Goal: Communication & Community: Participate in discussion

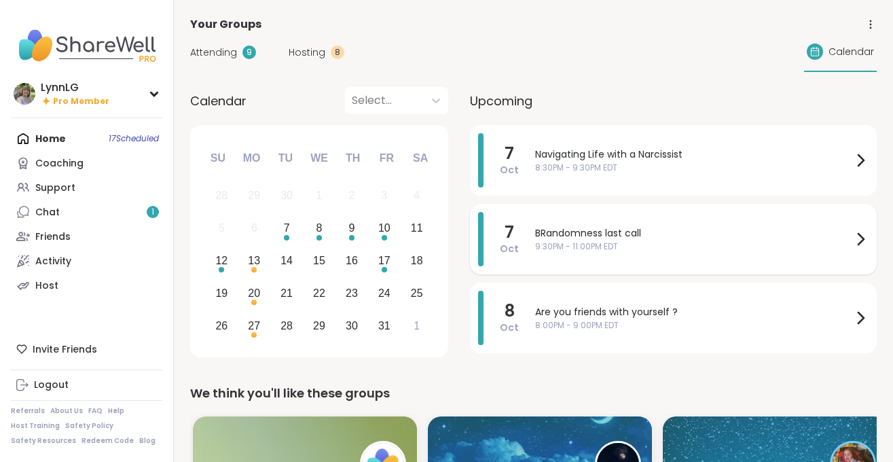
click at [709, 236] on span "BRandomness last call" at bounding box center [693, 233] width 317 height 14
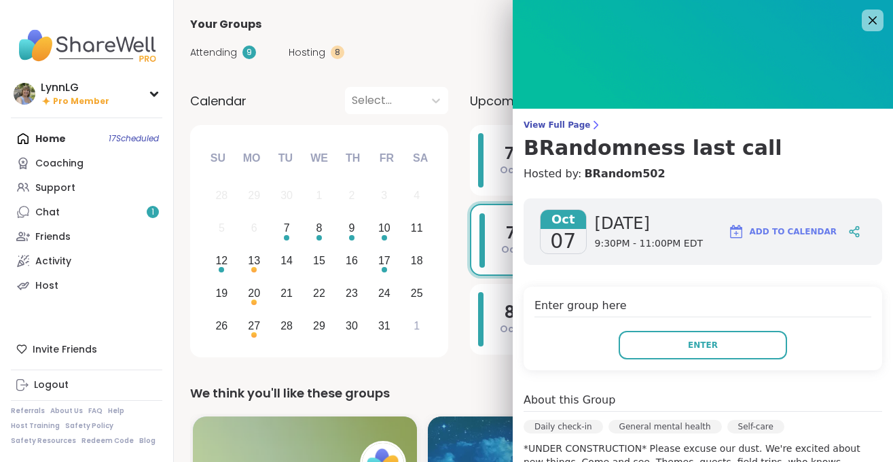
click at [456, 36] on div "Attending 9 Hosting 8 Calendar" at bounding box center [533, 52] width 687 height 39
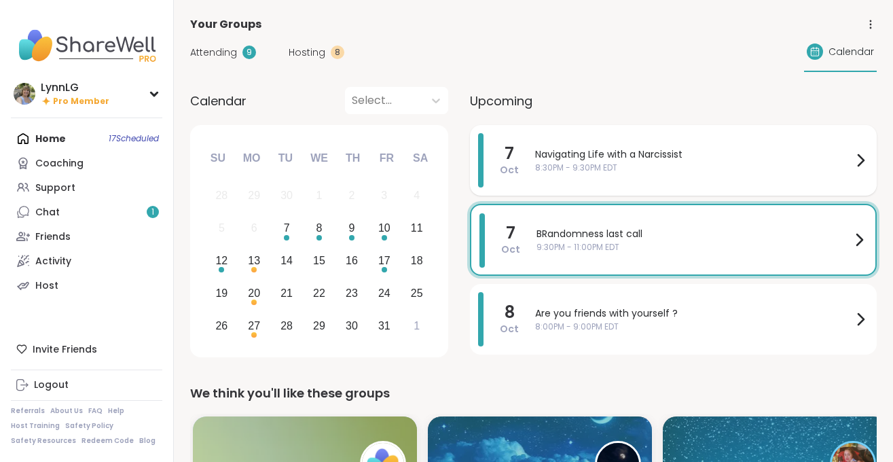
click at [723, 167] on span "8:30PM - 9:30PM EDT" at bounding box center [693, 168] width 317 height 12
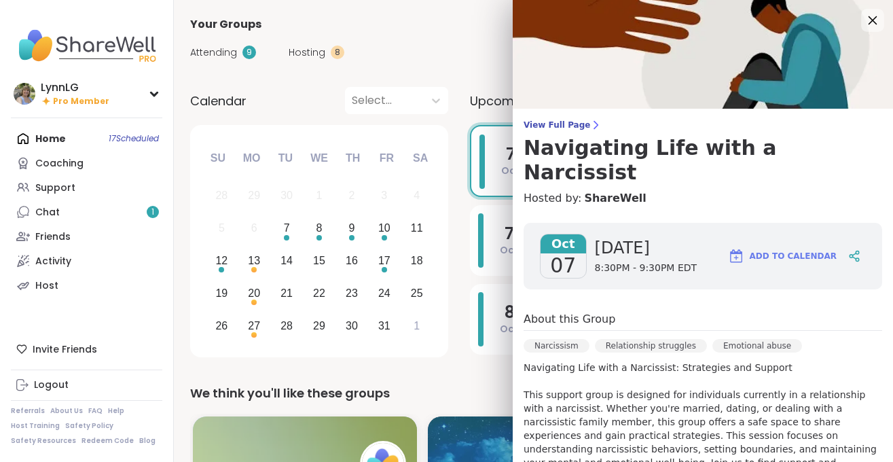
click at [871, 20] on icon at bounding box center [872, 20] width 17 height 17
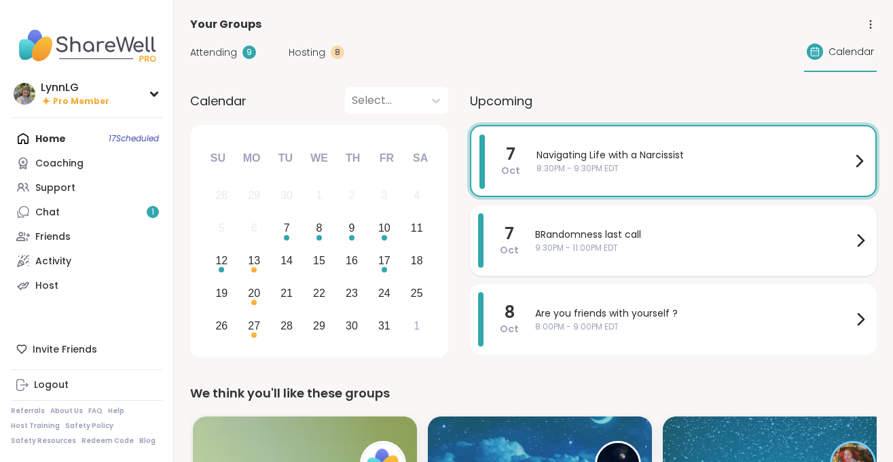
click at [672, 238] on span "BRandomness last call" at bounding box center [693, 235] width 317 height 14
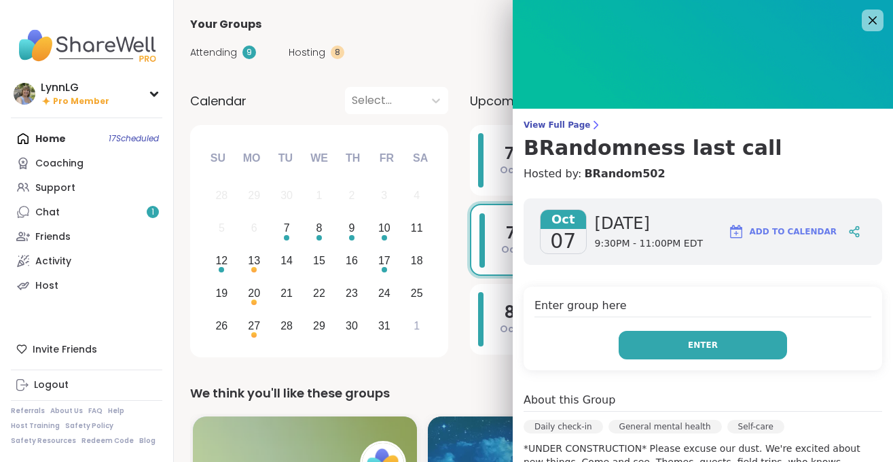
click at [649, 354] on button "Enter" at bounding box center [703, 345] width 168 height 29
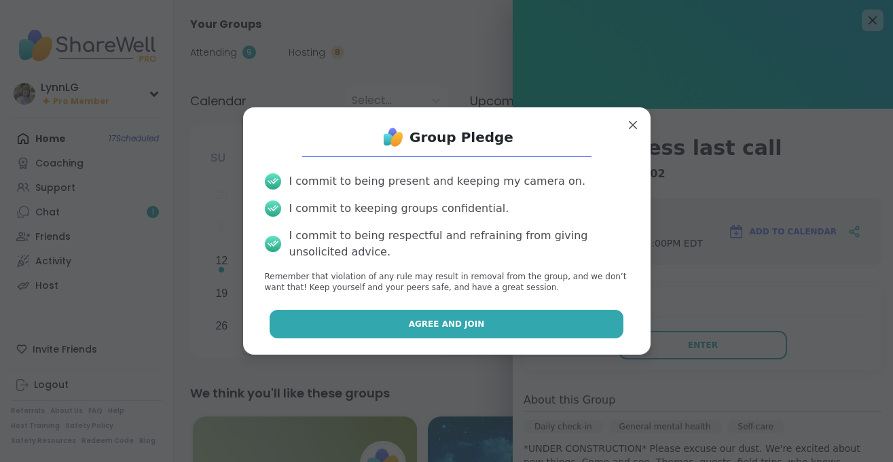
click at [467, 321] on span "Agree and Join" at bounding box center [447, 324] width 76 height 12
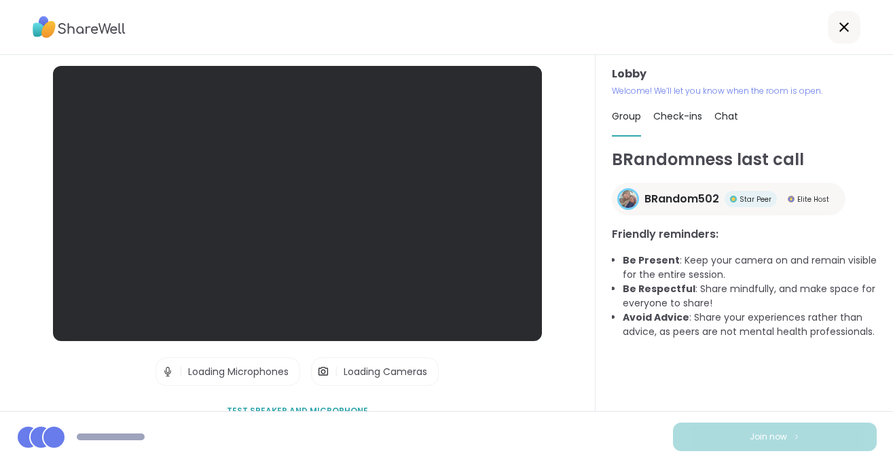
click at [99, 218] on div at bounding box center [297, 203] width 489 height 275
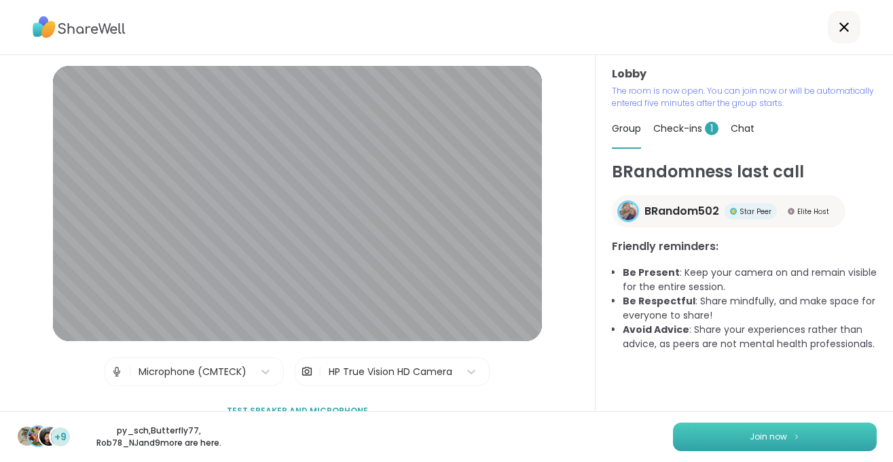
click at [797, 433] on img at bounding box center [797, 436] width 8 height 7
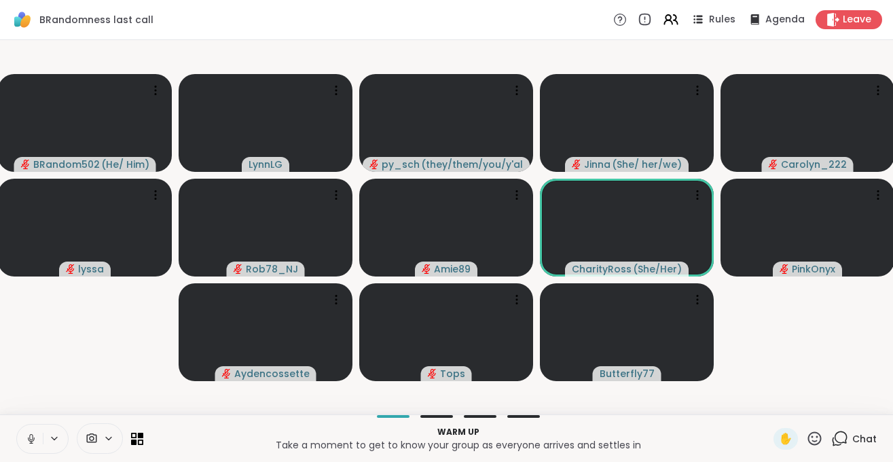
click at [27, 440] on icon at bounding box center [31, 439] width 12 height 12
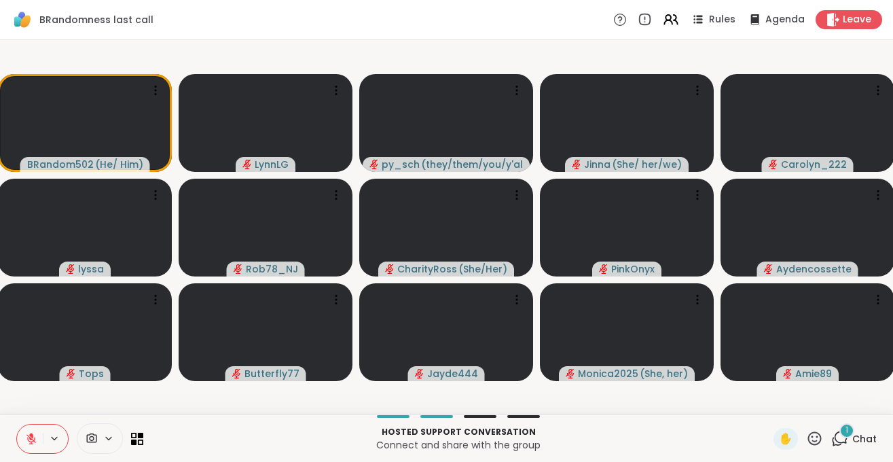
click at [865, 437] on span "Chat" at bounding box center [864, 439] width 24 height 14
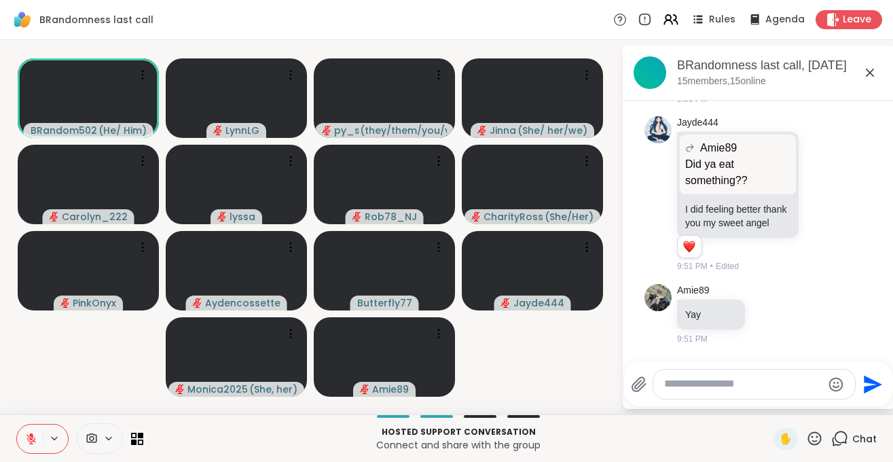
scroll to position [3043, 0]
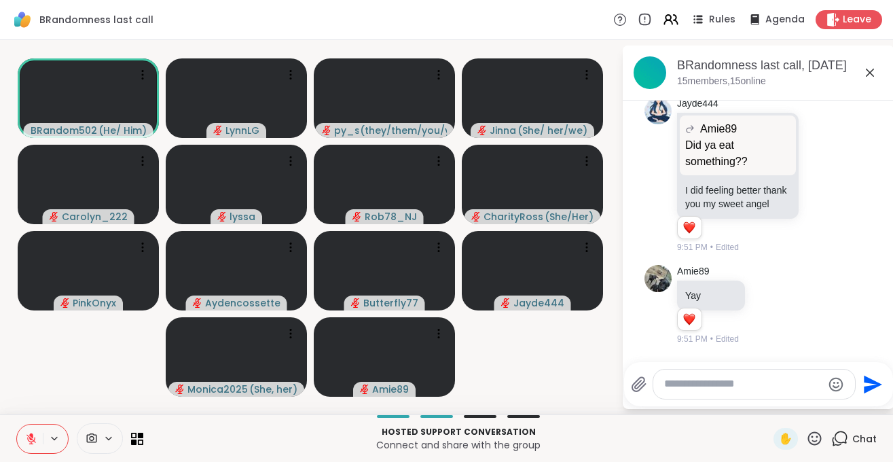
click at [26, 438] on icon at bounding box center [31, 439] width 12 height 12
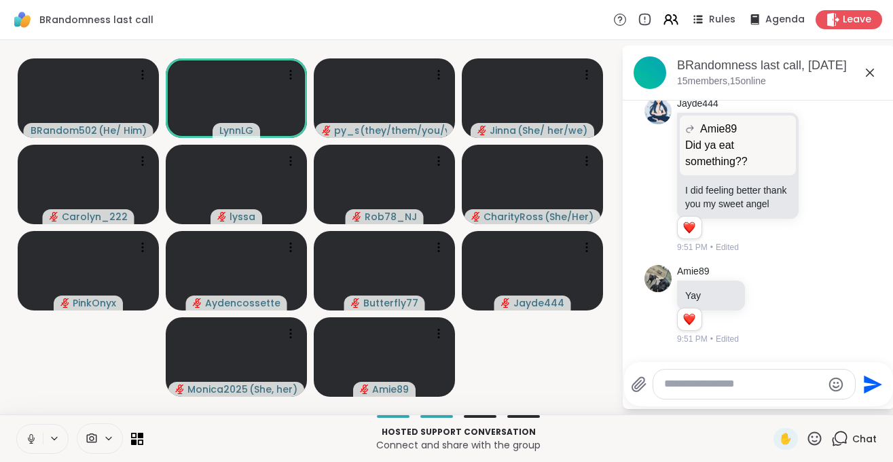
click at [32, 431] on button at bounding box center [30, 439] width 26 height 29
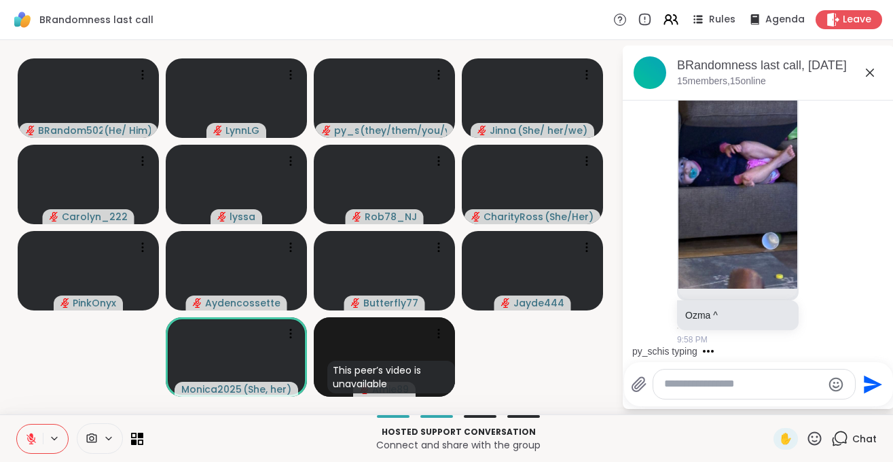
scroll to position [4500, 0]
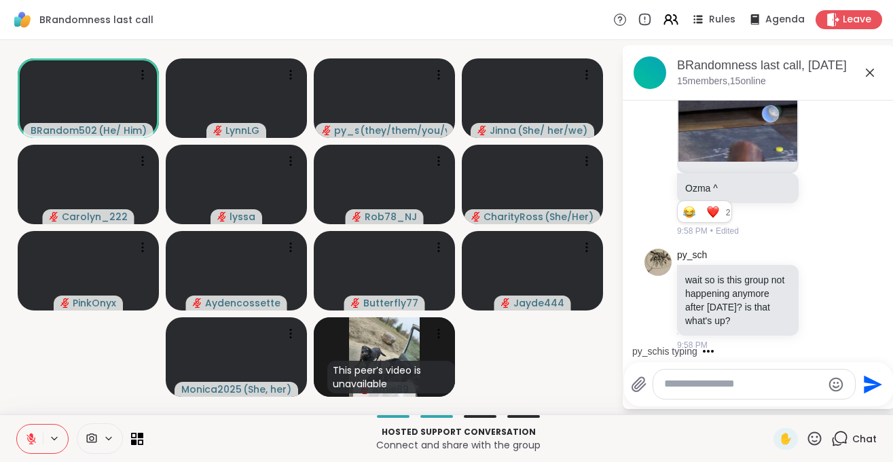
click at [813, 440] on icon at bounding box center [814, 438] width 17 height 17
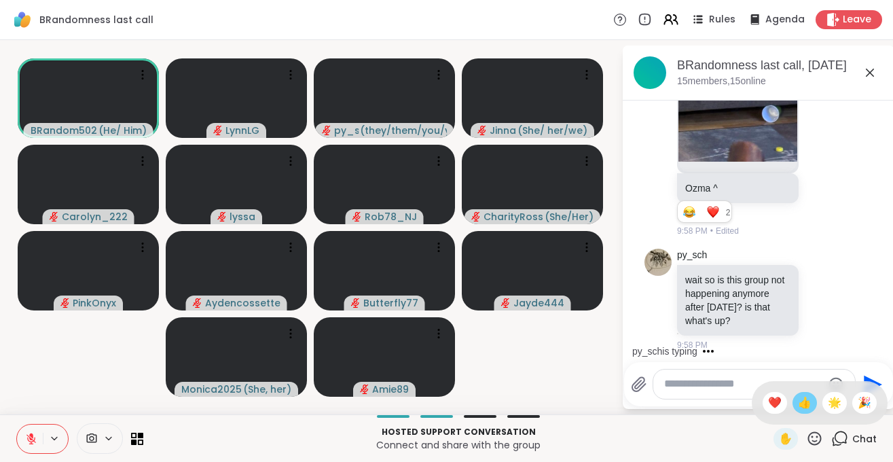
click at [793, 399] on div "👍" at bounding box center [805, 403] width 24 height 22
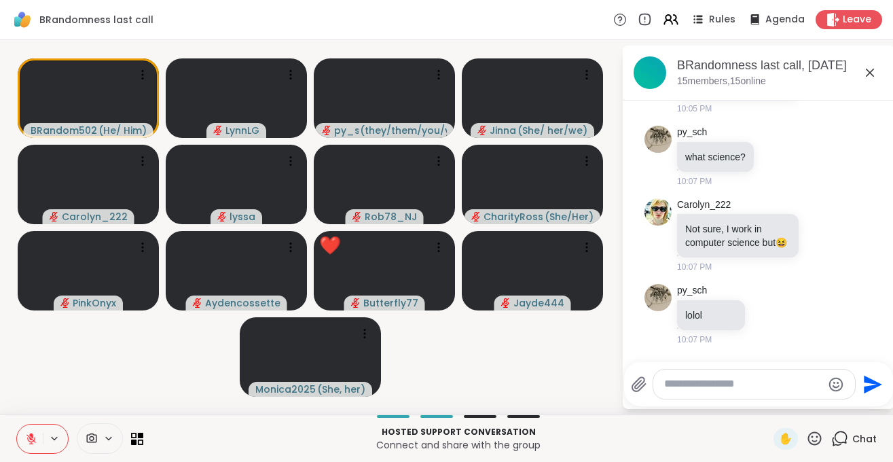
scroll to position [6311, 0]
click at [815, 439] on icon at bounding box center [814, 438] width 17 height 17
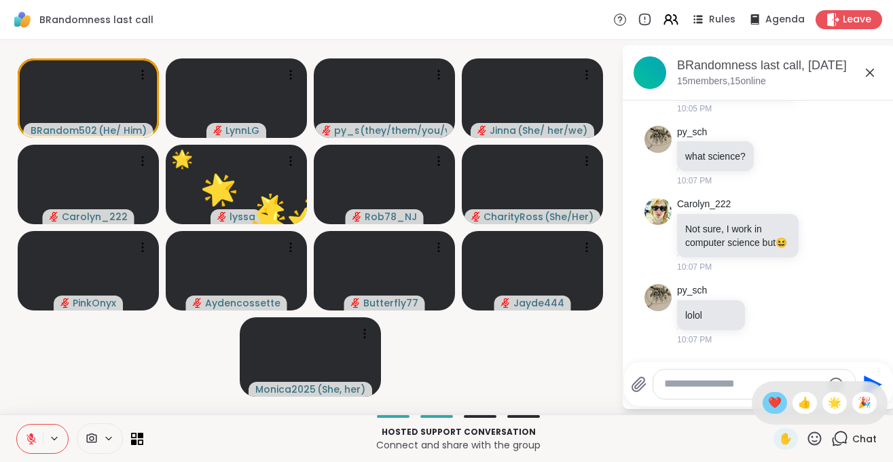
click at [776, 408] on span "❤️" at bounding box center [775, 403] width 14 height 16
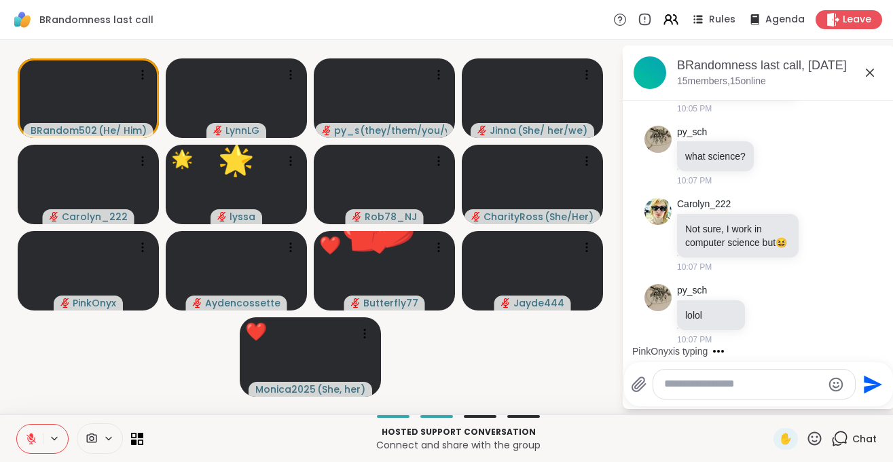
click at [814, 439] on icon at bounding box center [814, 438] width 17 height 17
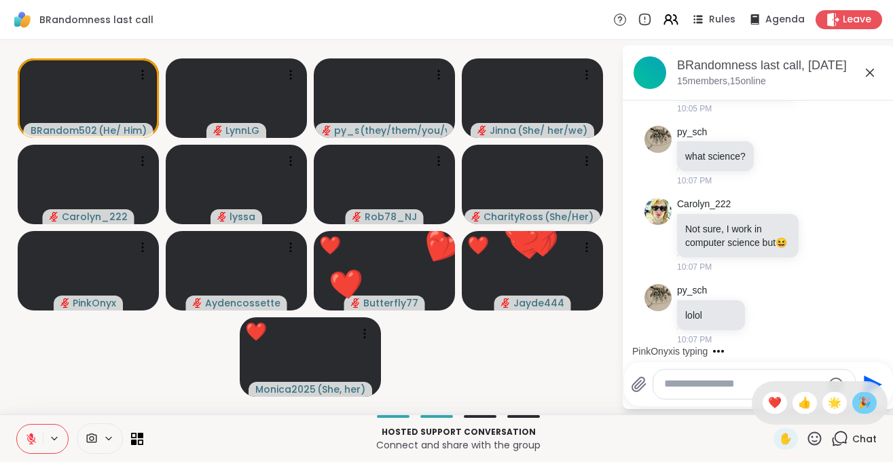
click at [859, 403] on span "🎉" at bounding box center [865, 403] width 14 height 16
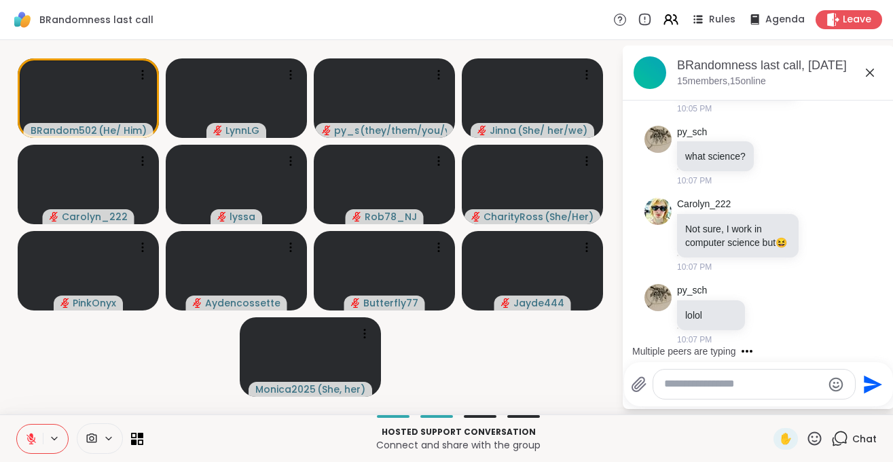
click at [813, 439] on icon at bounding box center [814, 438] width 17 height 17
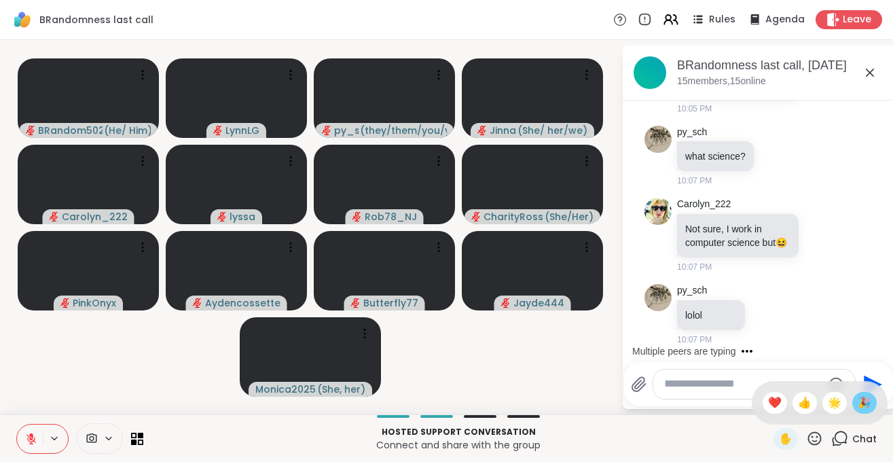
click at [863, 402] on span "🎉" at bounding box center [865, 403] width 14 height 16
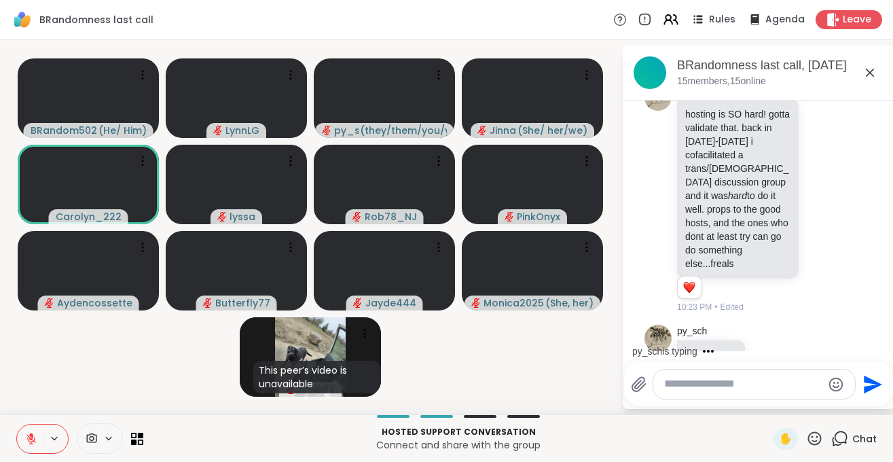
scroll to position [7751, 0]
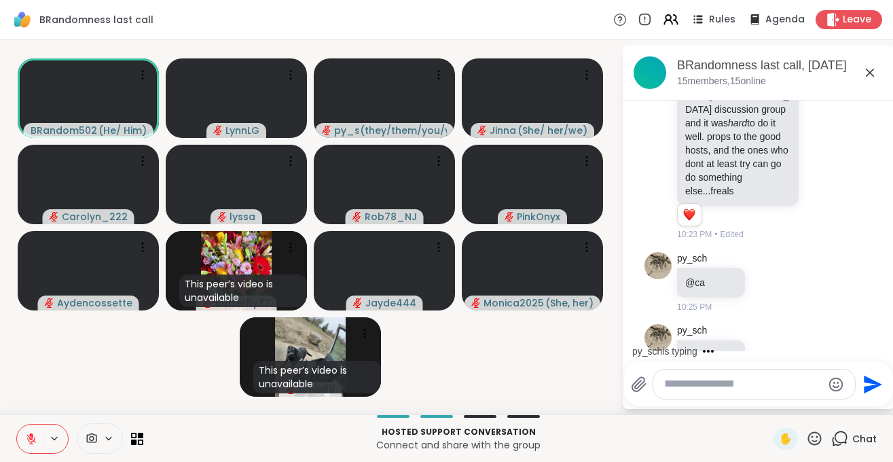
click at [817, 434] on icon at bounding box center [814, 438] width 17 height 17
click at [769, 401] on span "❤️" at bounding box center [775, 403] width 14 height 16
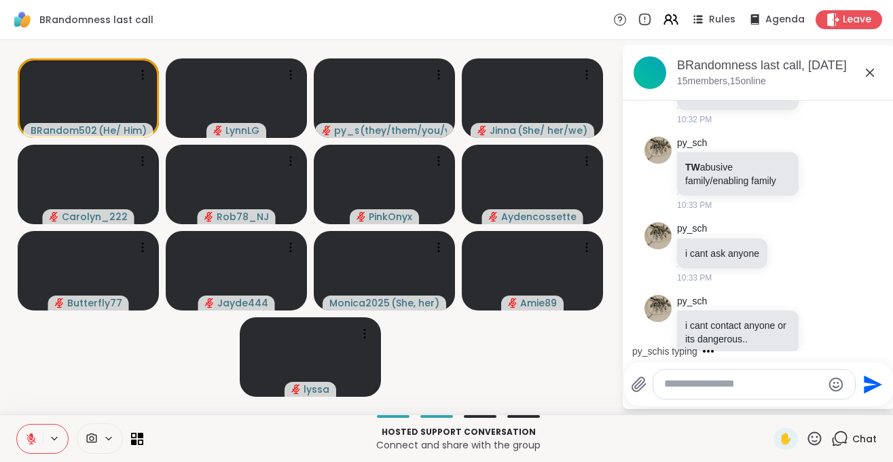
scroll to position [8827, 0]
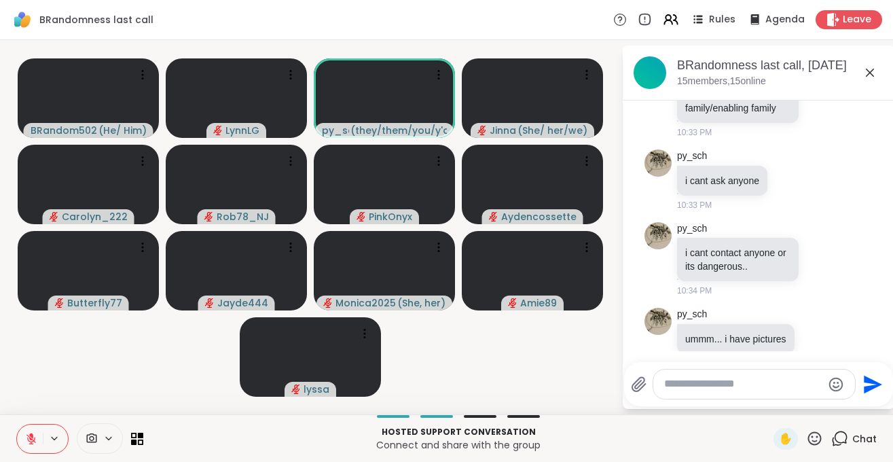
click at [720, 391] on textarea "Type your message" at bounding box center [743, 384] width 158 height 14
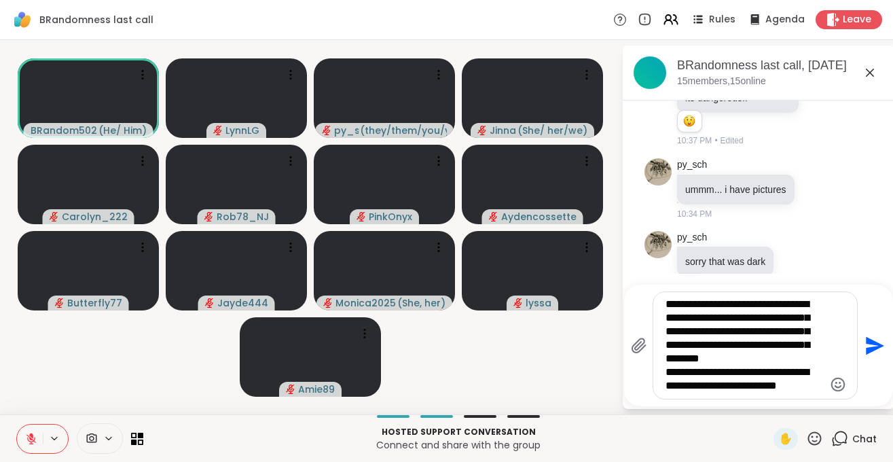
scroll to position [9053, 0]
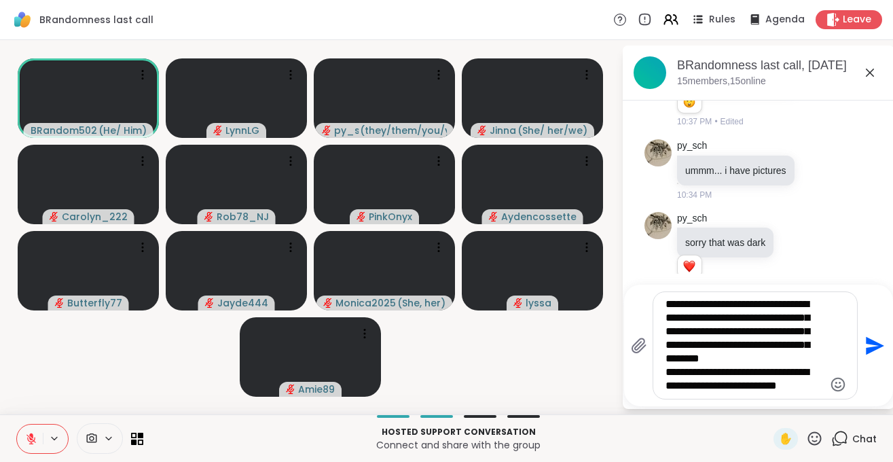
click at [666, 374] on textarea "**********" at bounding box center [745, 346] width 158 height 96
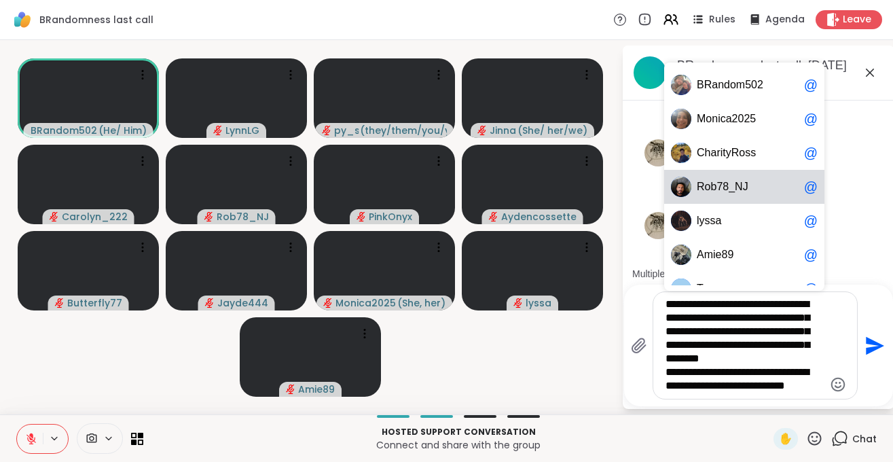
scroll to position [20, 0]
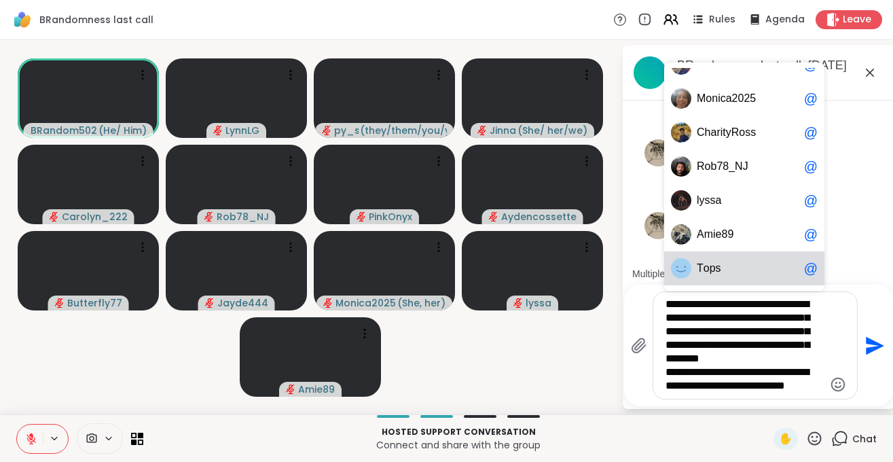
click at [688, 379] on textarea "**********" at bounding box center [745, 346] width 158 height 96
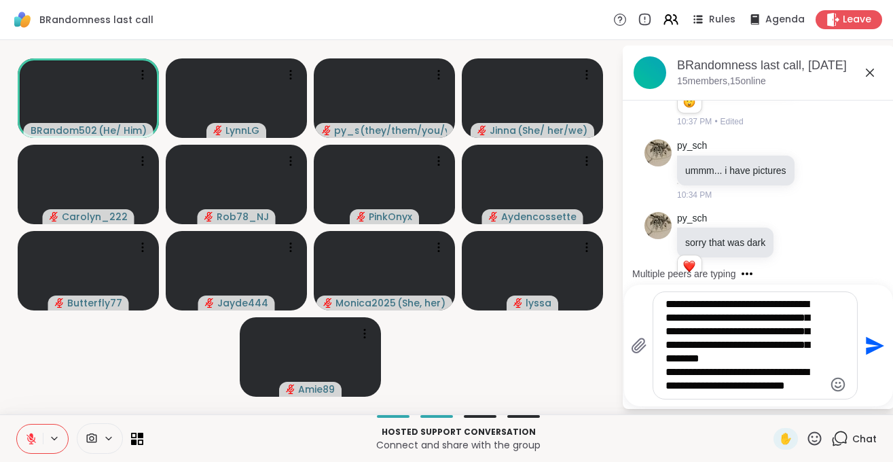
click at [690, 374] on textarea "**********" at bounding box center [745, 346] width 158 height 96
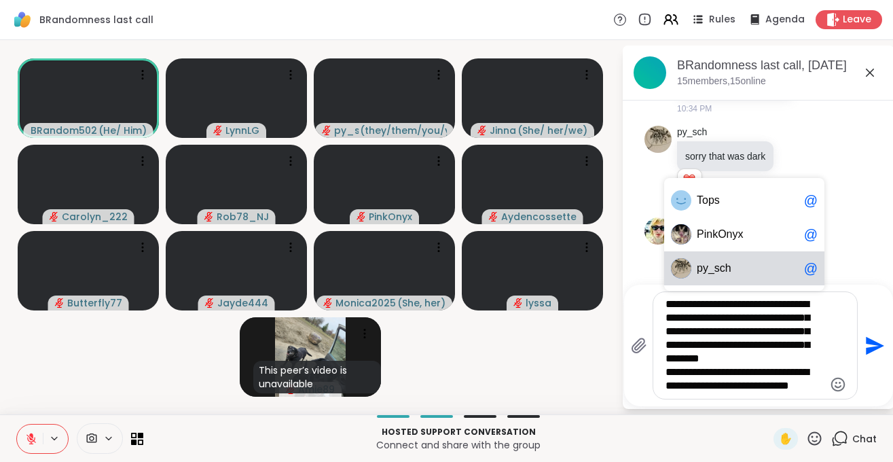
click at [734, 277] on div "p y_sch @" at bounding box center [744, 268] width 160 height 34
type textarea "**********"
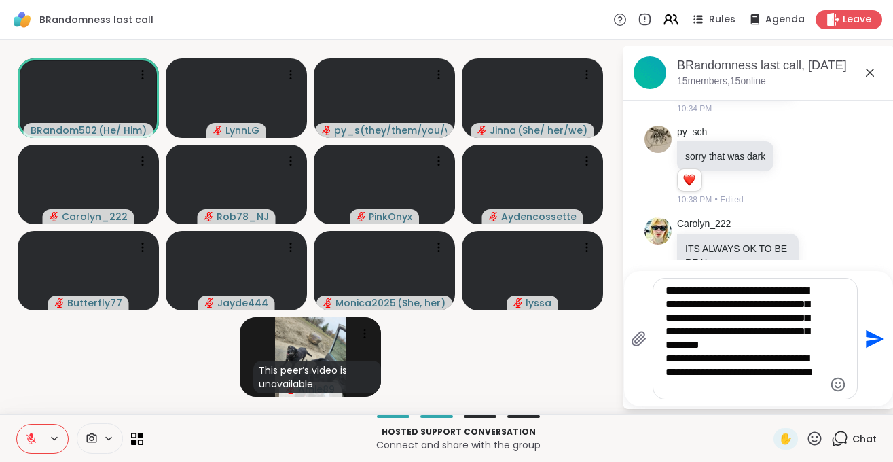
click at [700, 390] on textarea "**********" at bounding box center [745, 338] width 158 height 109
click at [868, 336] on icon "Send" at bounding box center [875, 338] width 18 height 18
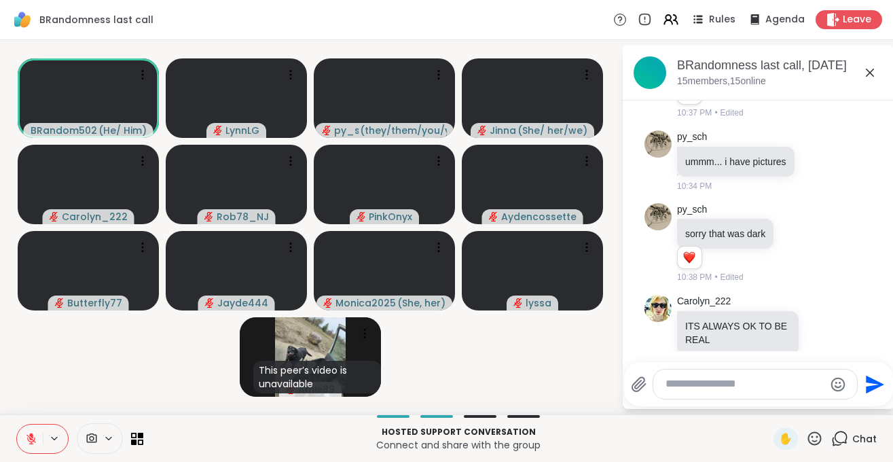
scroll to position [9257, 0]
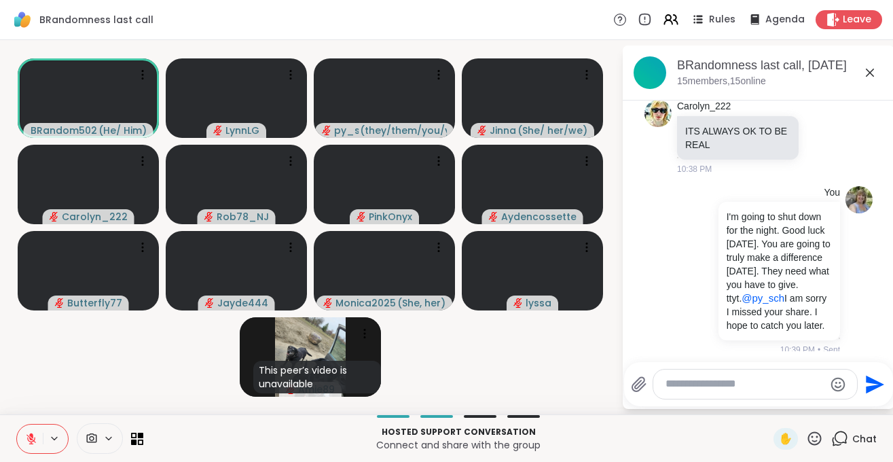
click at [746, 384] on textarea "Type your message" at bounding box center [745, 384] width 158 height 14
type textarea "**********"
click at [869, 384] on icon "Send" at bounding box center [874, 385] width 22 height 22
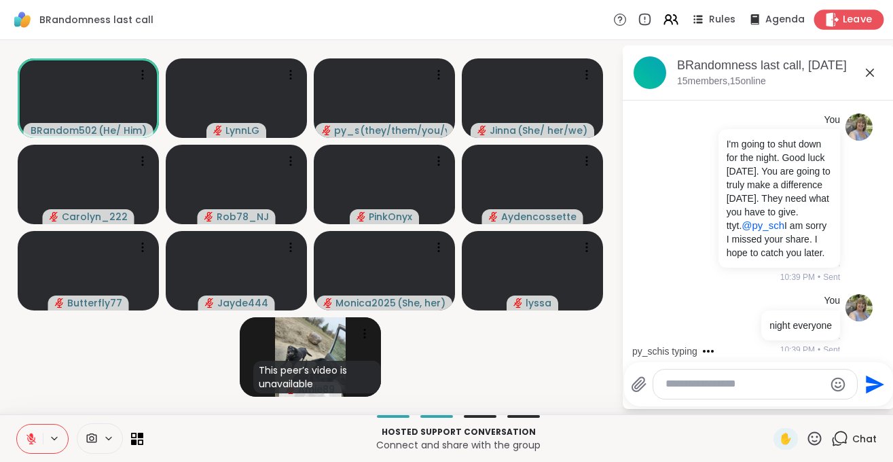
click at [850, 21] on span "Leave" at bounding box center [858, 20] width 30 height 14
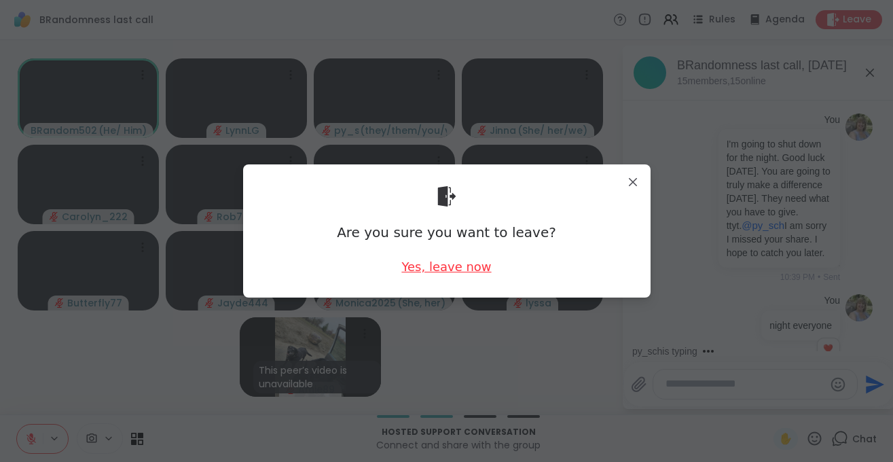
scroll to position [9349, 0]
click at [438, 269] on div "Yes, leave now" at bounding box center [446, 266] width 90 height 17
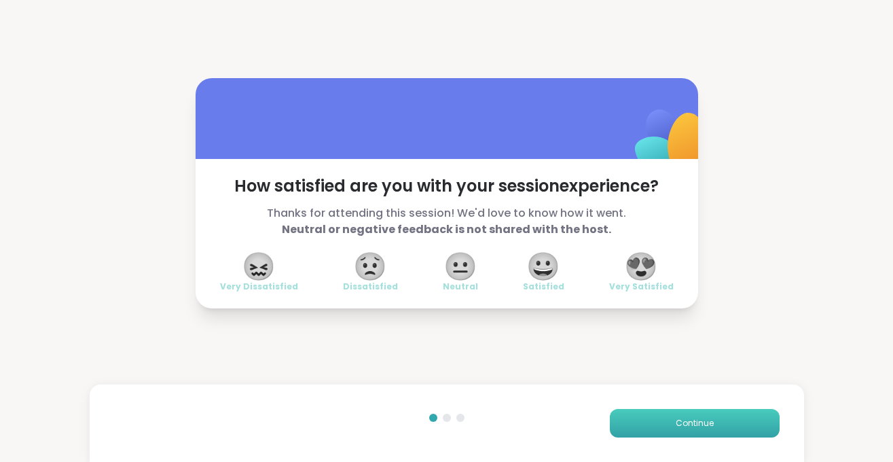
click at [687, 426] on span "Continue" at bounding box center [695, 423] width 38 height 12
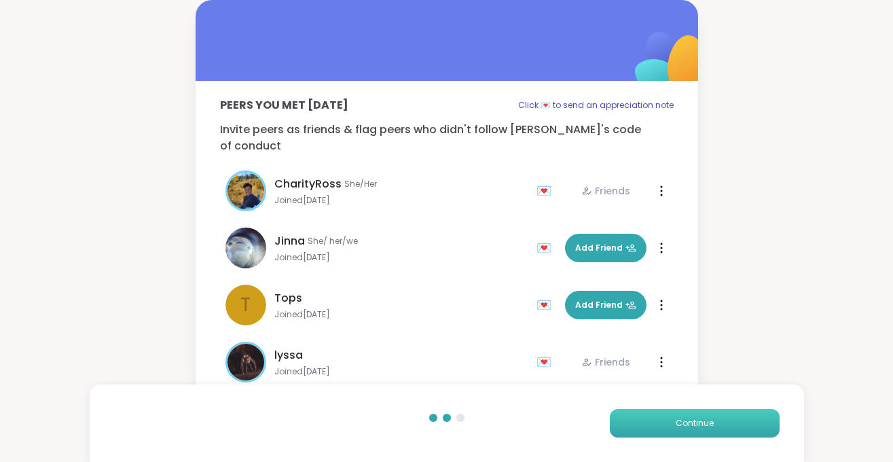
click at [687, 420] on span "Continue" at bounding box center [695, 423] width 38 height 12
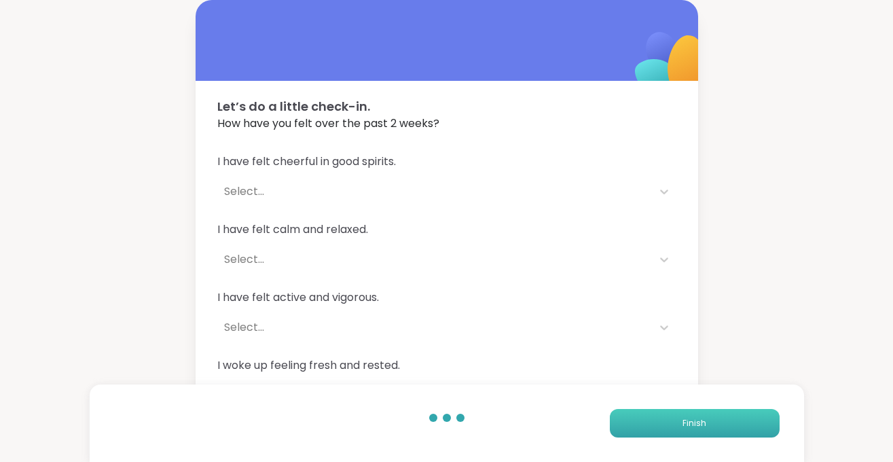
click at [687, 420] on span "Finish" at bounding box center [695, 423] width 24 height 12
